Goal: Task Accomplishment & Management: Manage account settings

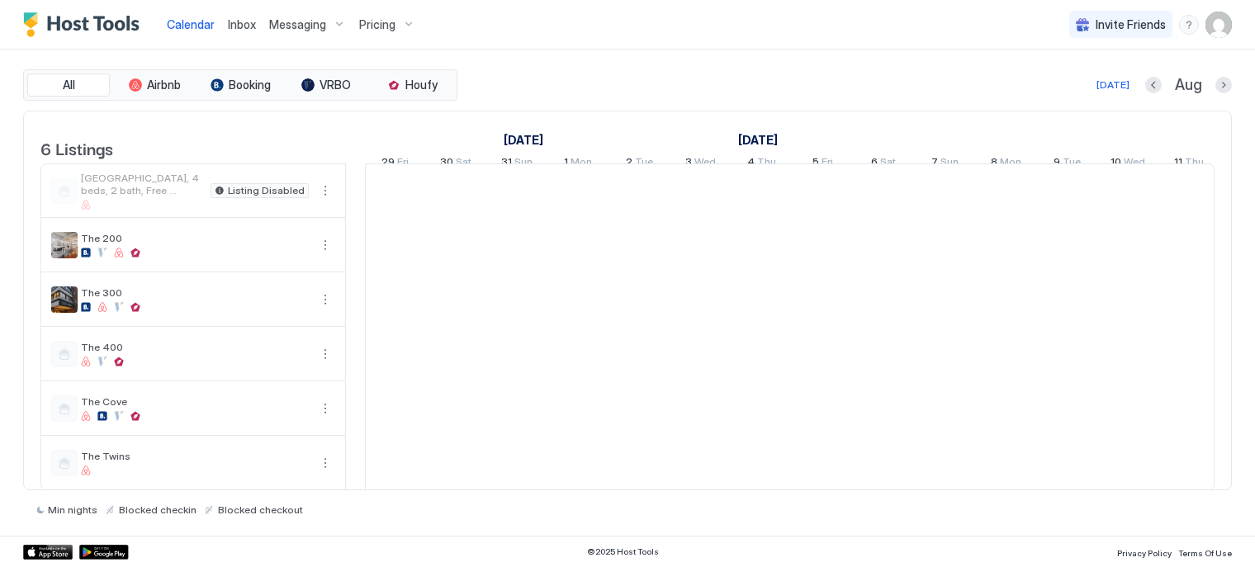
scroll to position [0, 918]
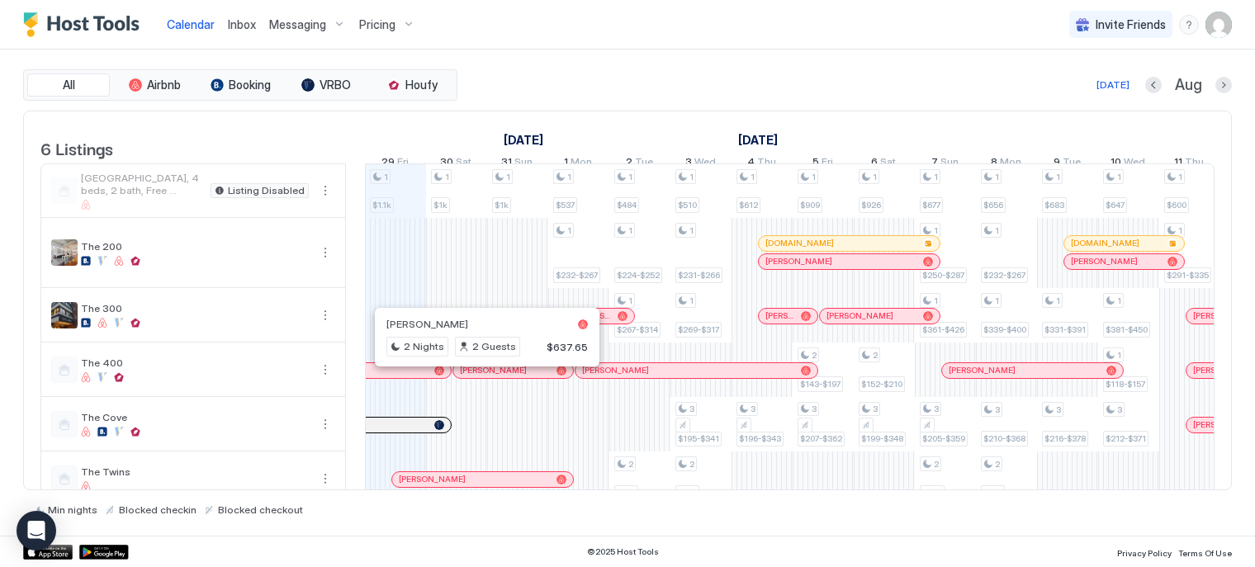
click at [479, 377] on div at bounding box center [479, 370] width 13 height 13
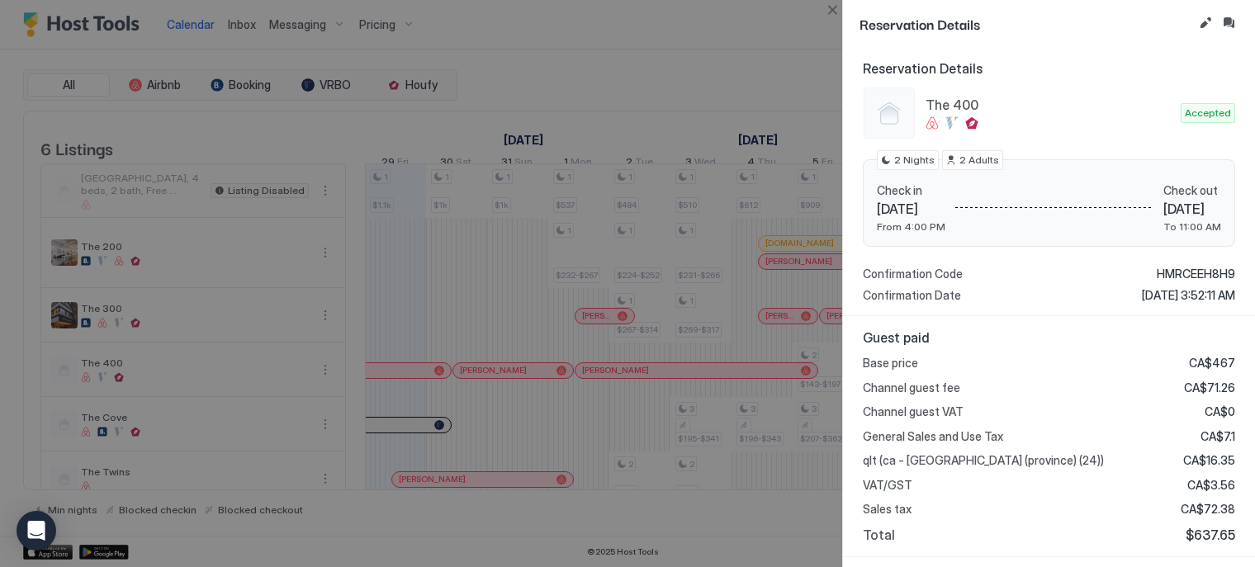
scroll to position [0, 0]
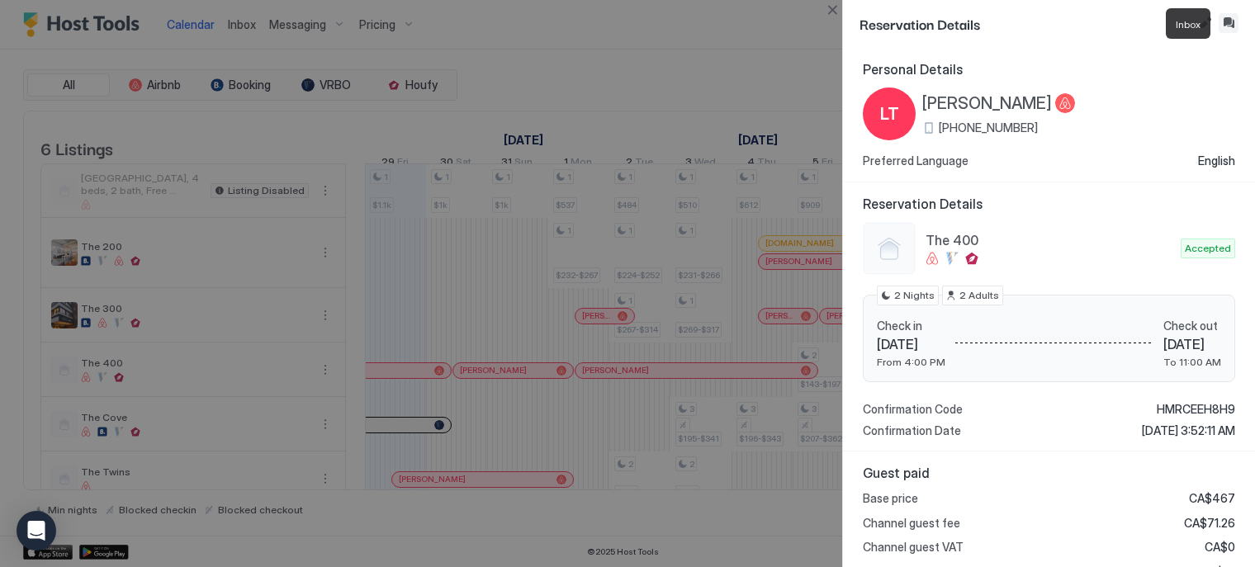
click at [1236, 24] on button "Inbox" at bounding box center [1229, 23] width 20 height 20
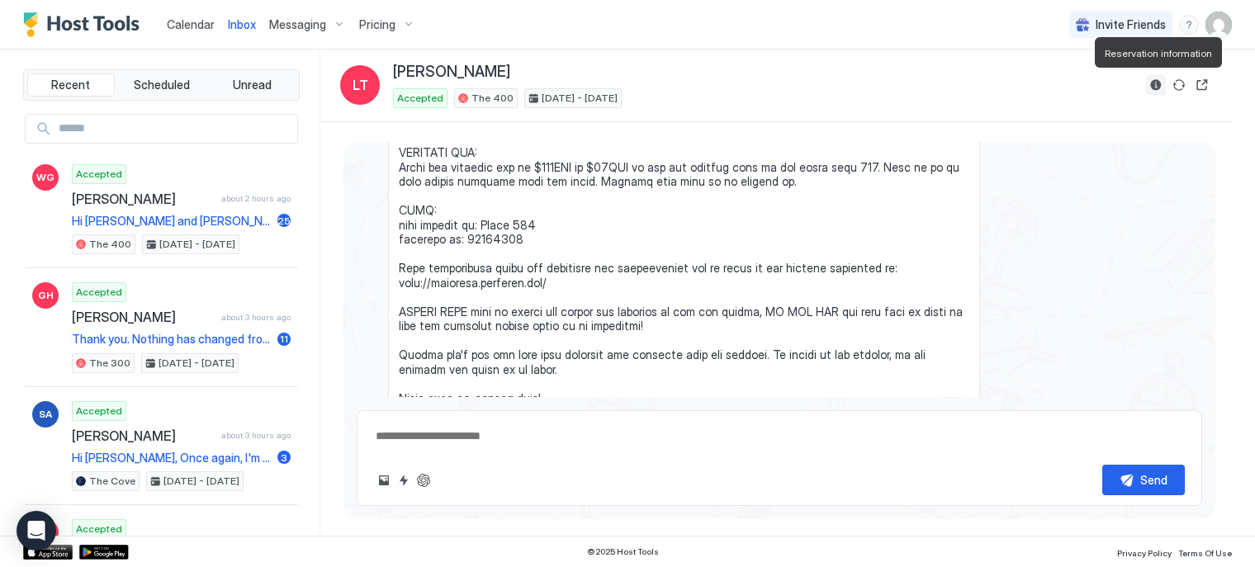
scroll to position [2705, 0]
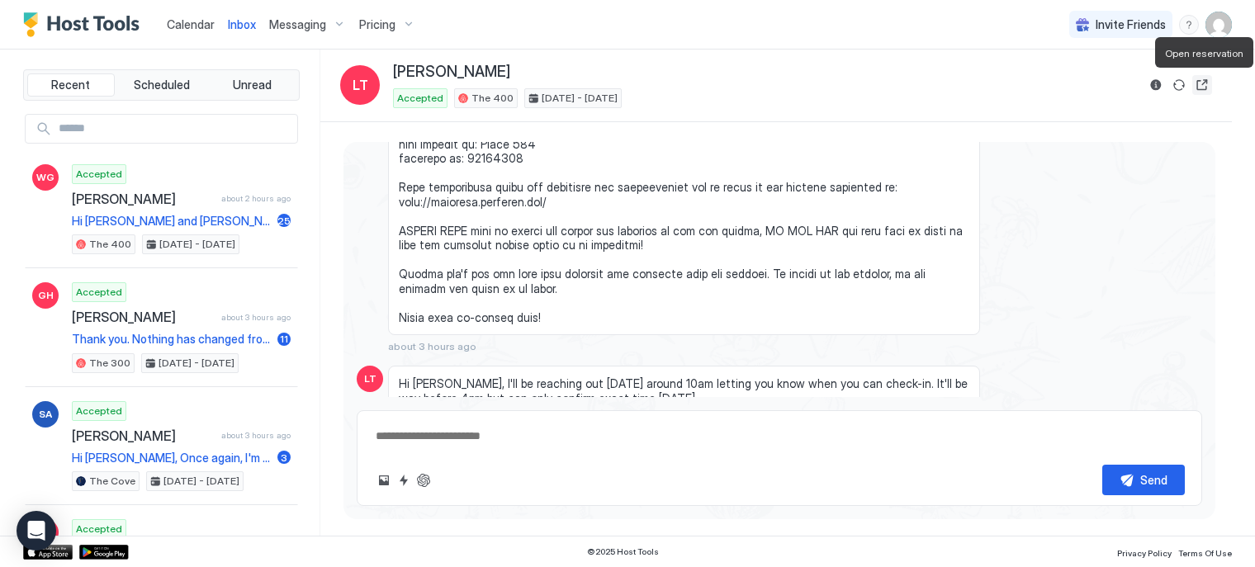
click at [1196, 83] on button "Open reservation" at bounding box center [1203, 85] width 20 height 20
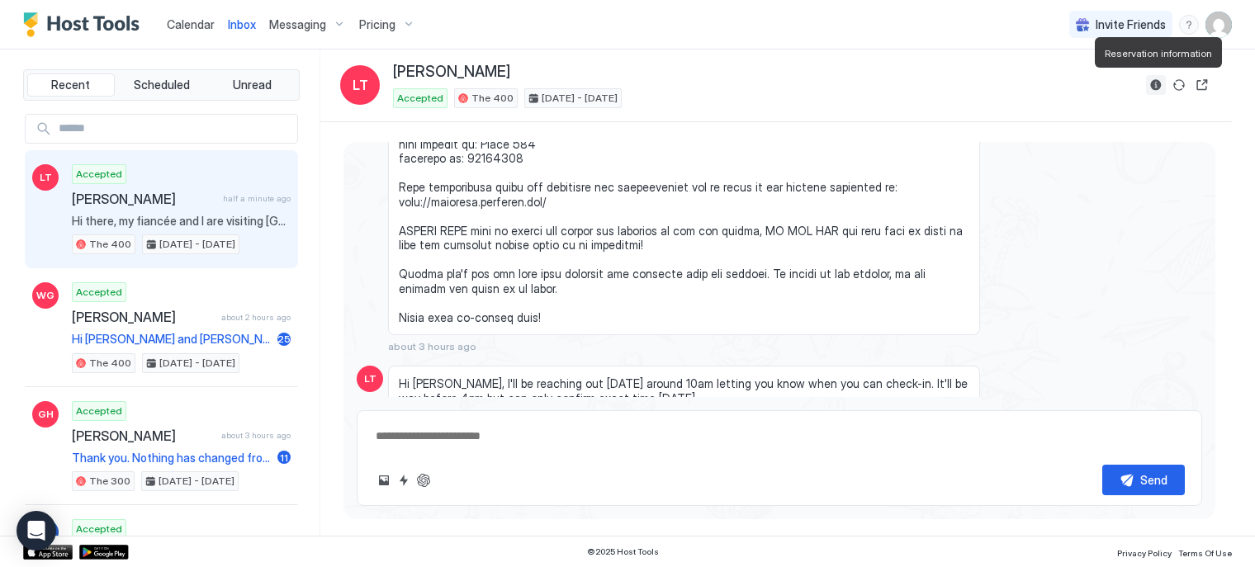
click at [1156, 86] on button "Reservation information" at bounding box center [1156, 85] width 20 height 20
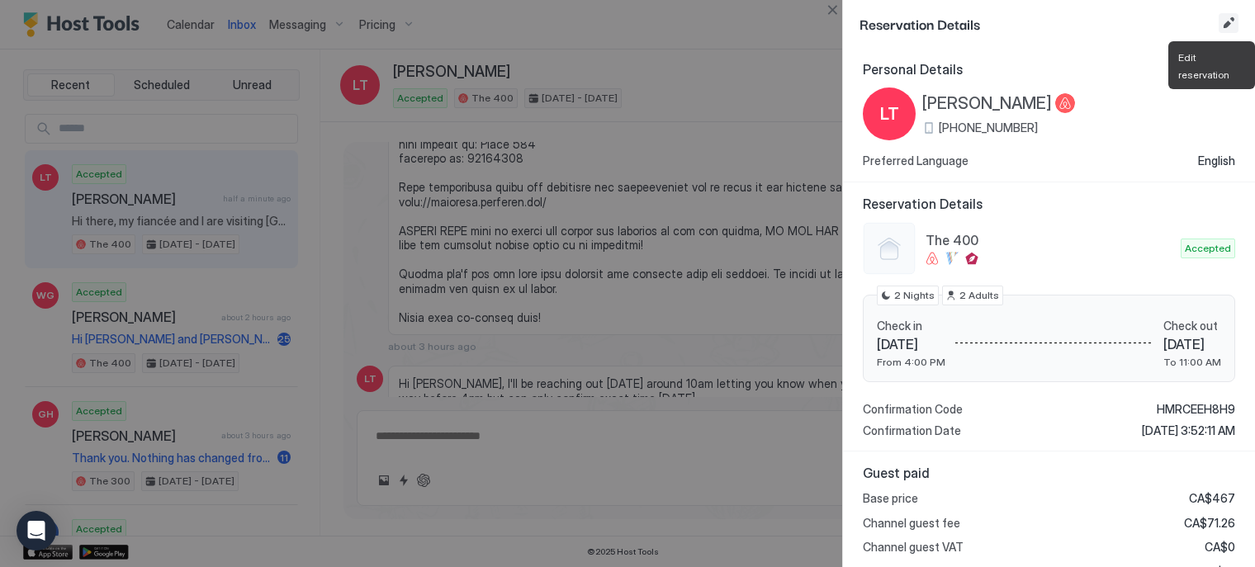
click at [1226, 16] on button "Edit reservation" at bounding box center [1229, 23] width 20 height 20
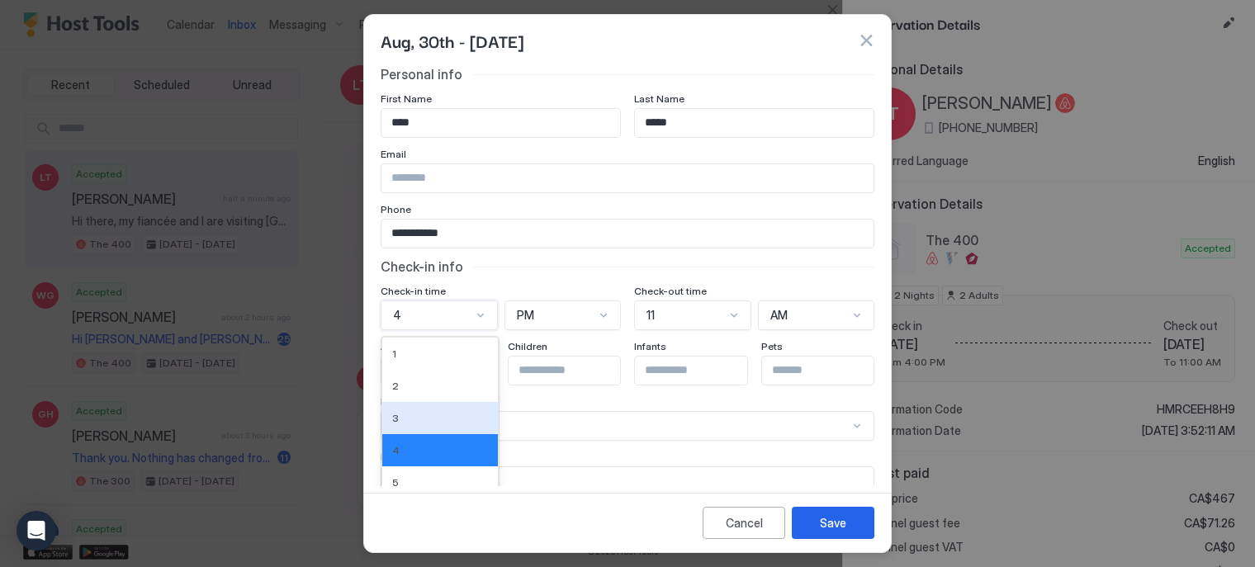
scroll to position [99, 0]
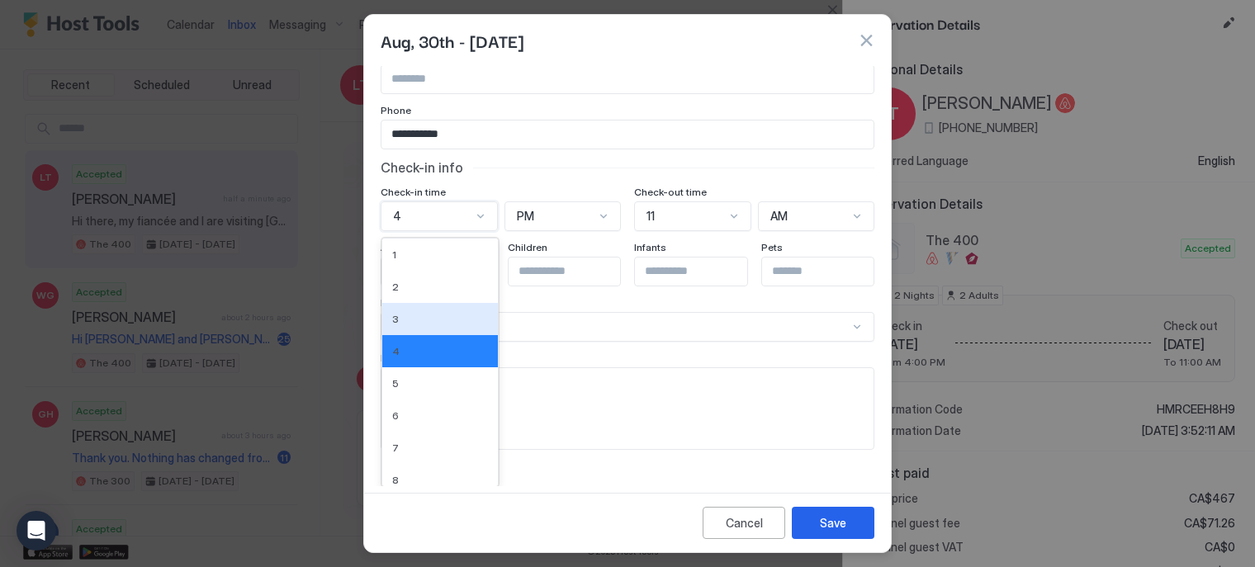
click at [443, 231] on div "12 results available. Use Up and Down to choose options, press Enter to select …" at bounding box center [439, 217] width 117 height 30
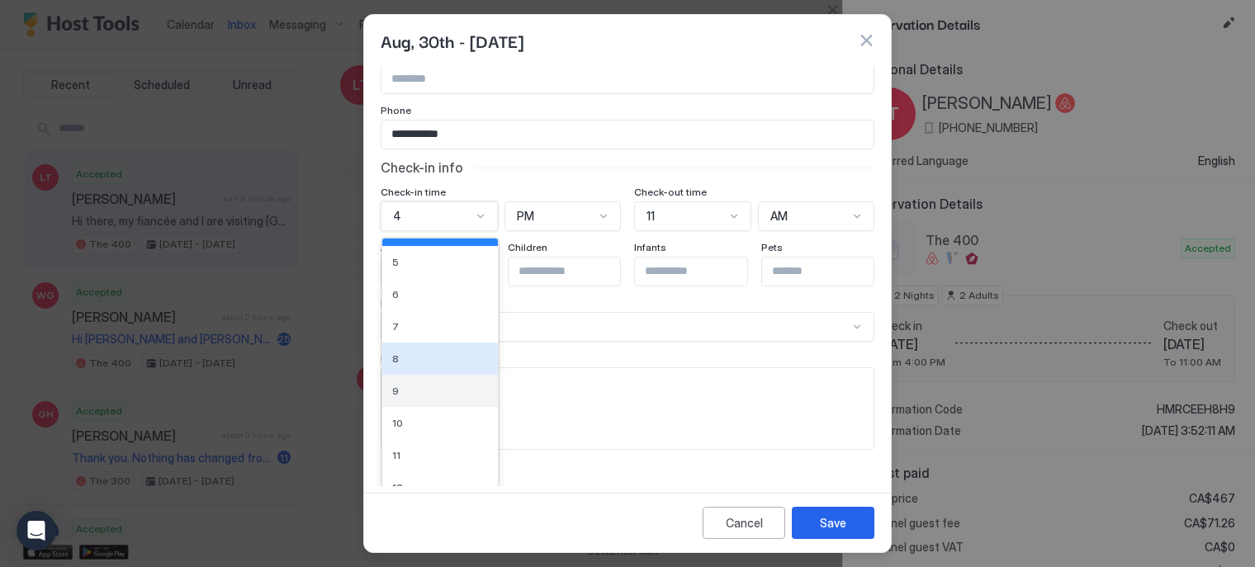
scroll to position [122, 0]
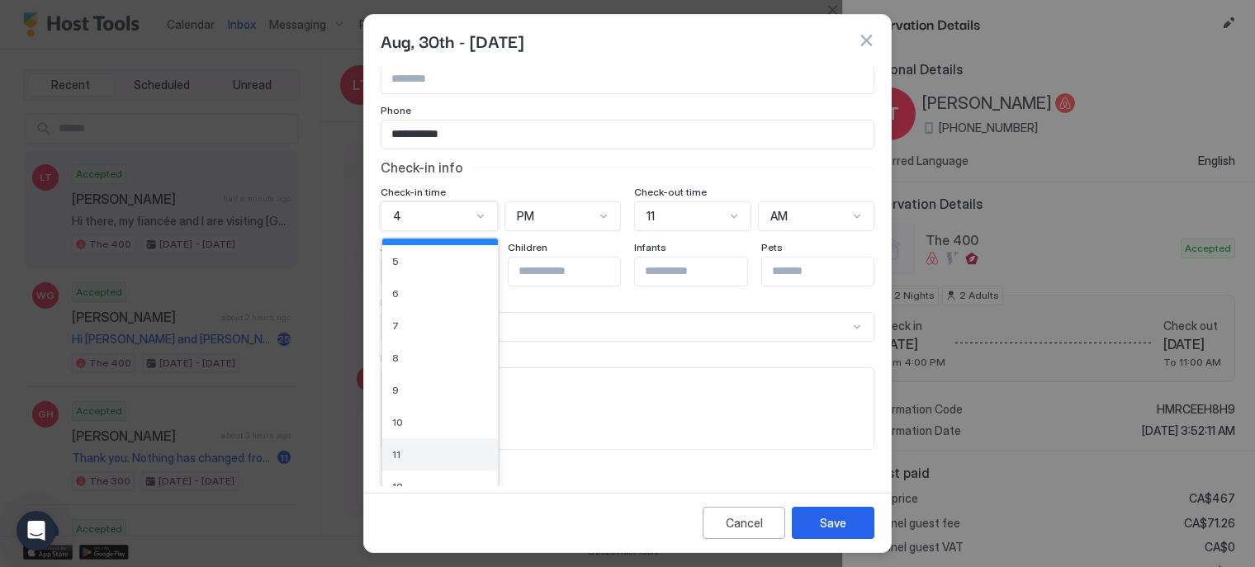
click at [416, 445] on div "11" at bounding box center [440, 455] width 116 height 32
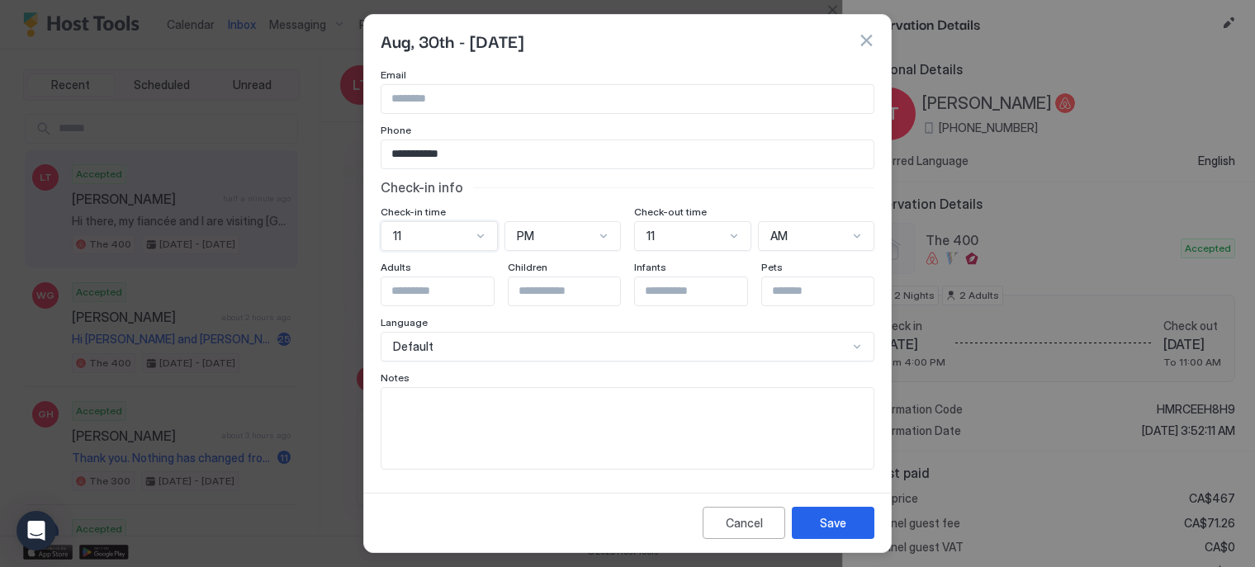
scroll to position [78, 0]
click at [535, 250] on div "PM" at bounding box center [563, 238] width 117 height 30
click at [525, 270] on span "AM" at bounding box center [524, 276] width 16 height 12
click at [814, 524] on button "Save" at bounding box center [833, 523] width 83 height 32
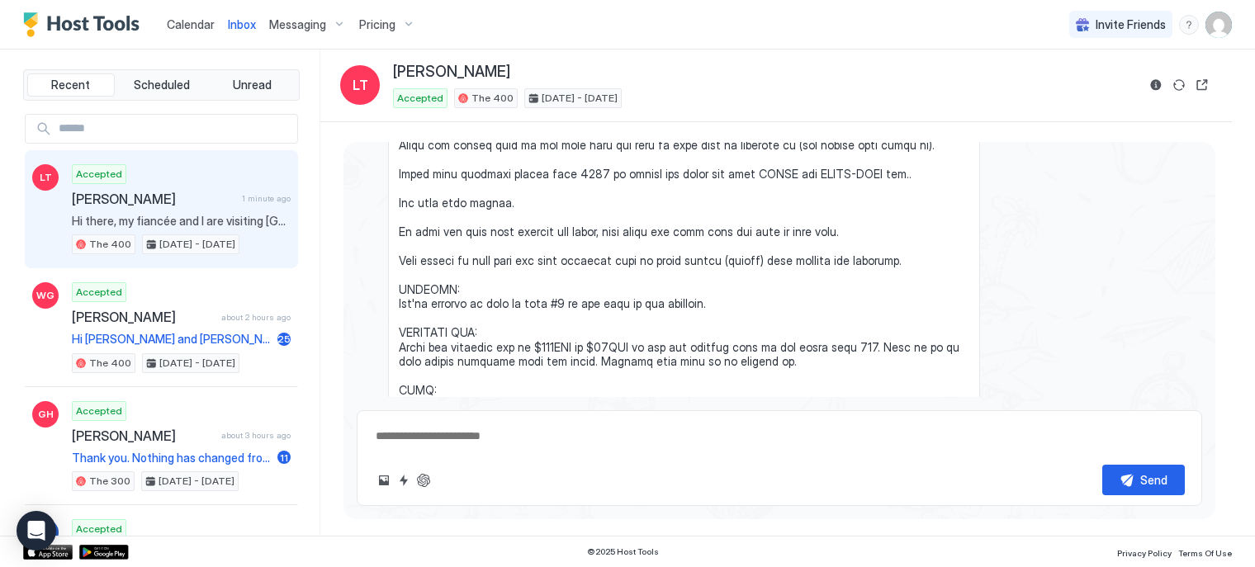
scroll to position [2705, 0]
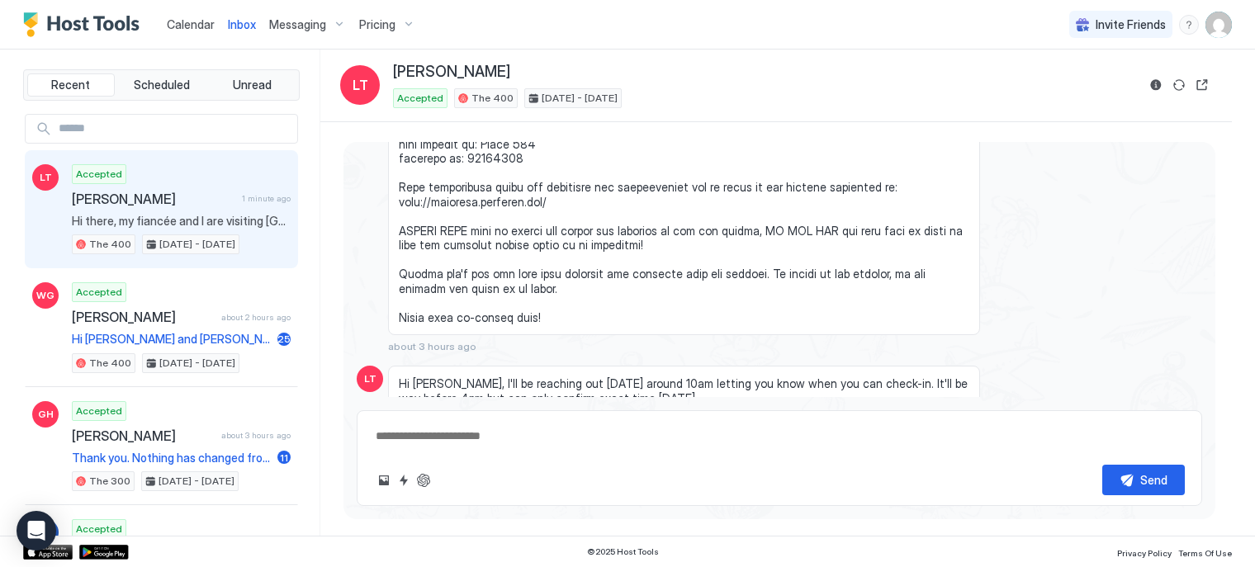
type textarea "*"
